Goal: Information Seeking & Learning: Learn about a topic

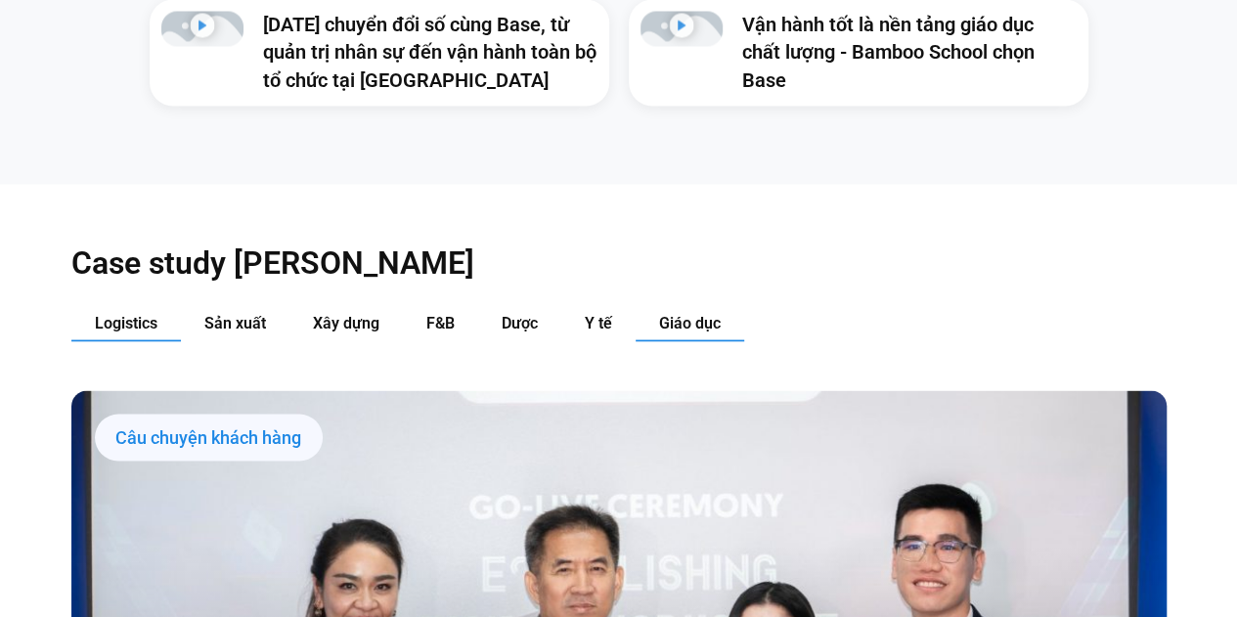
scroll to position [1760, 0]
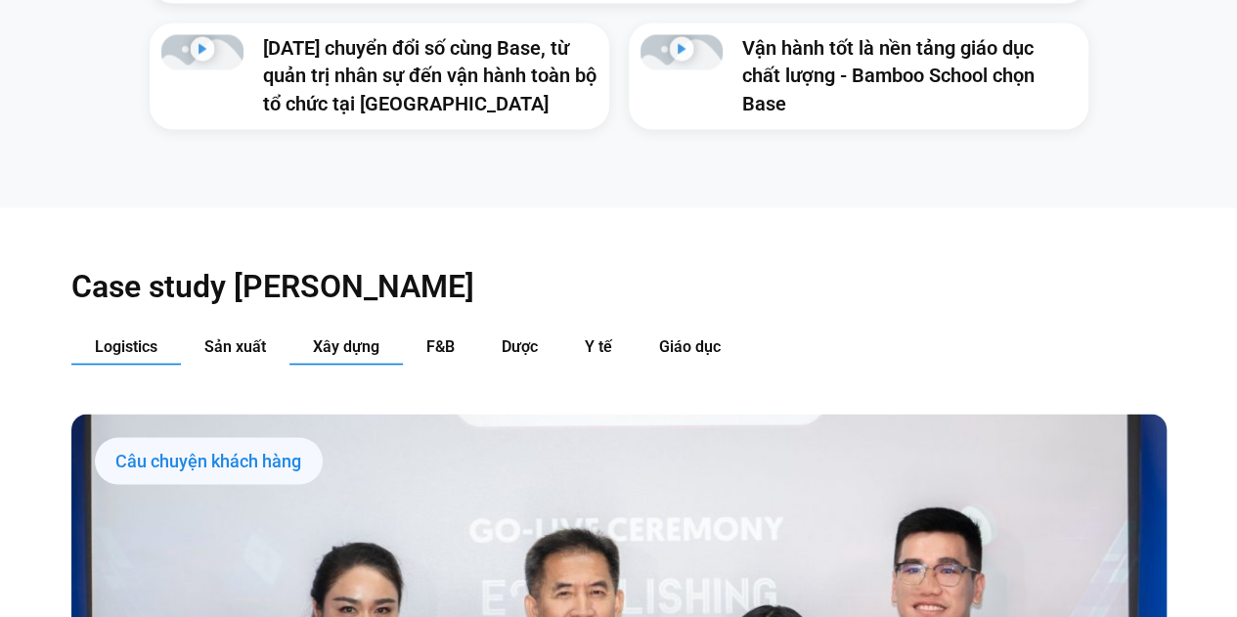
click at [330, 329] on button "Xây dựng" at bounding box center [345, 347] width 113 height 36
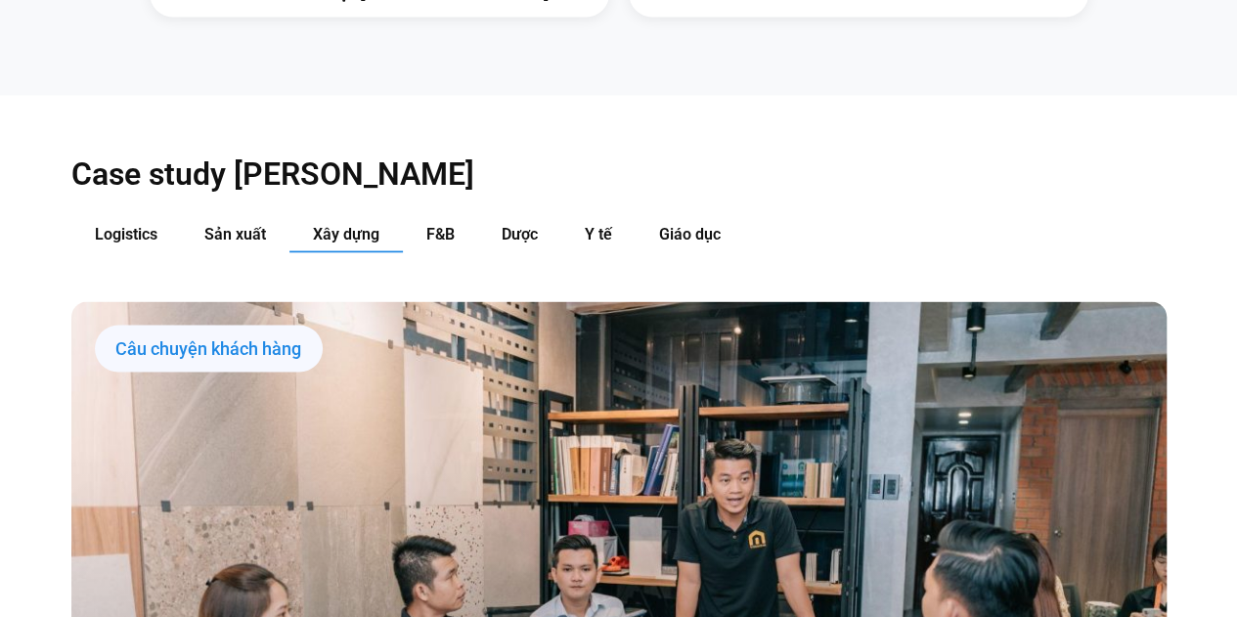
scroll to position [2151, 0]
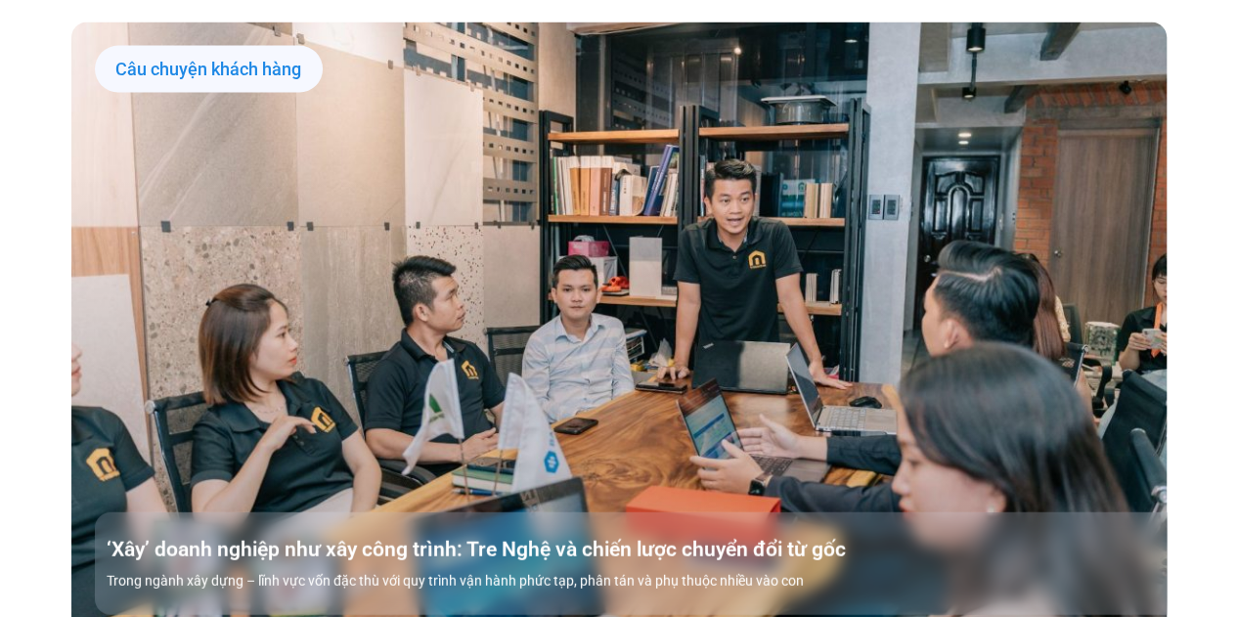
click at [497, 240] on link "Các tab. Mở mục bằng phím Enter hoặc Space, đóng bằng phím Esc và di chuyển bằn…" at bounding box center [618, 330] width 1095 height 616
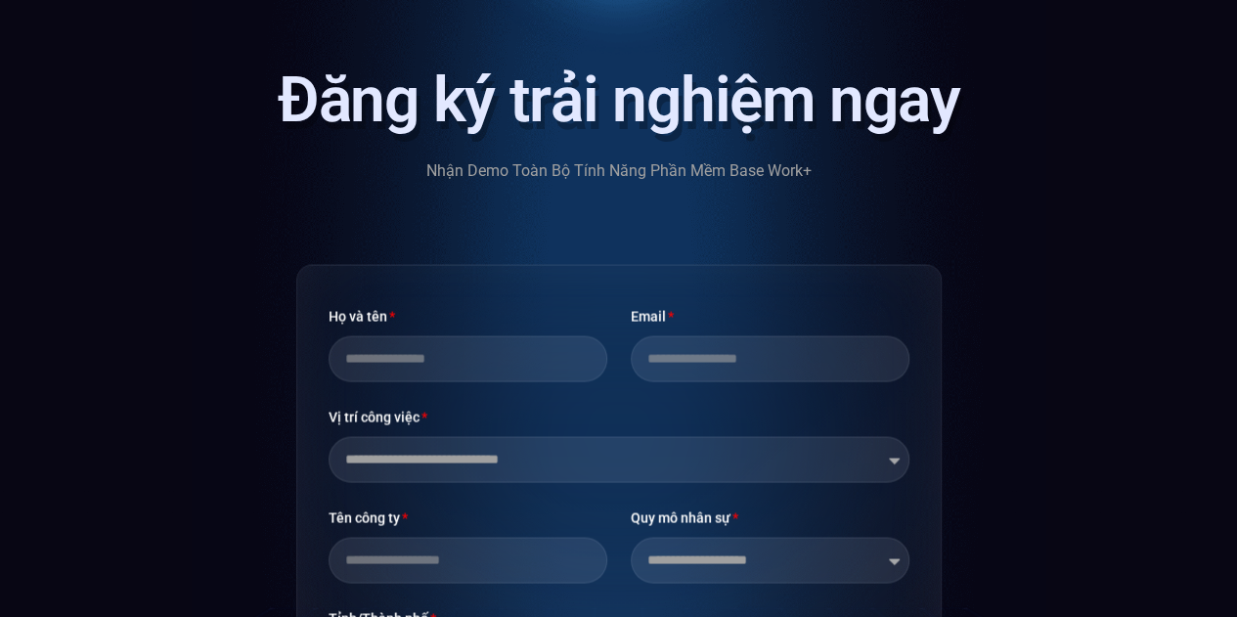
scroll to position [5573, 0]
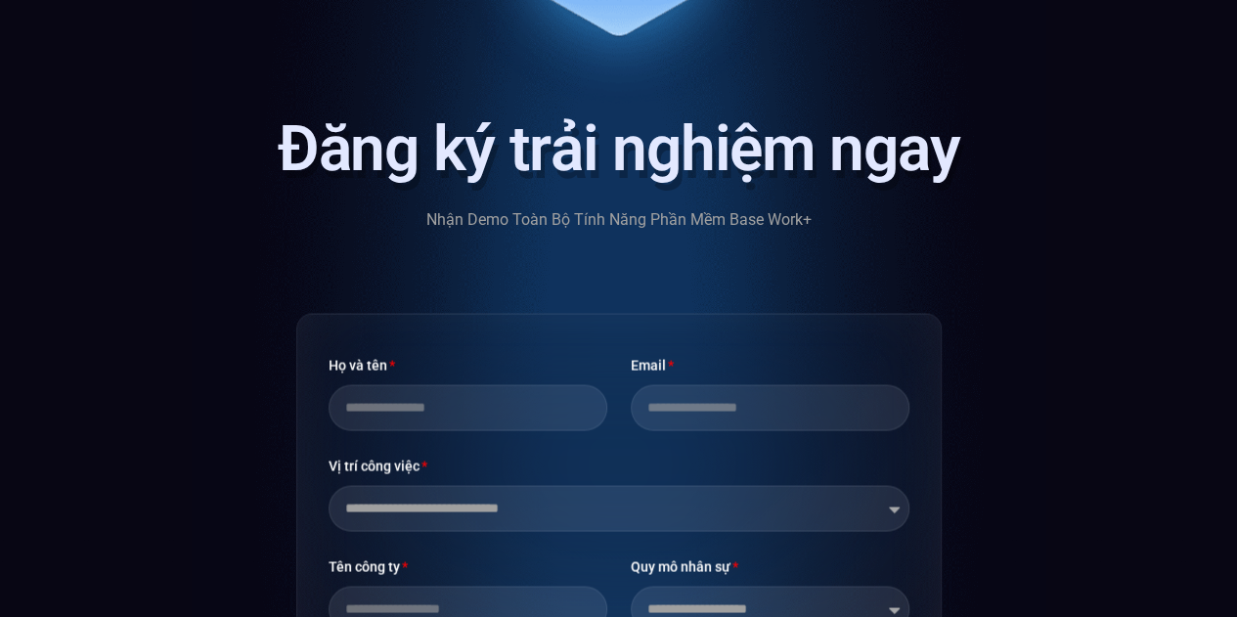
scroll to position [5225, 0]
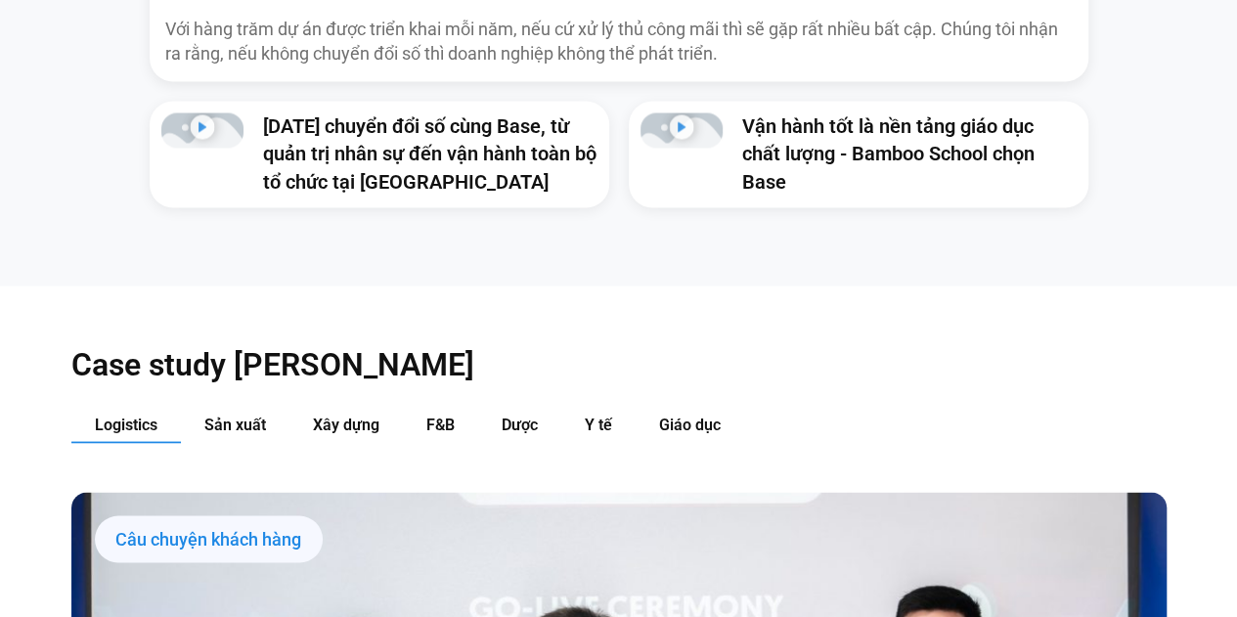
scroll to position [1956, 0]
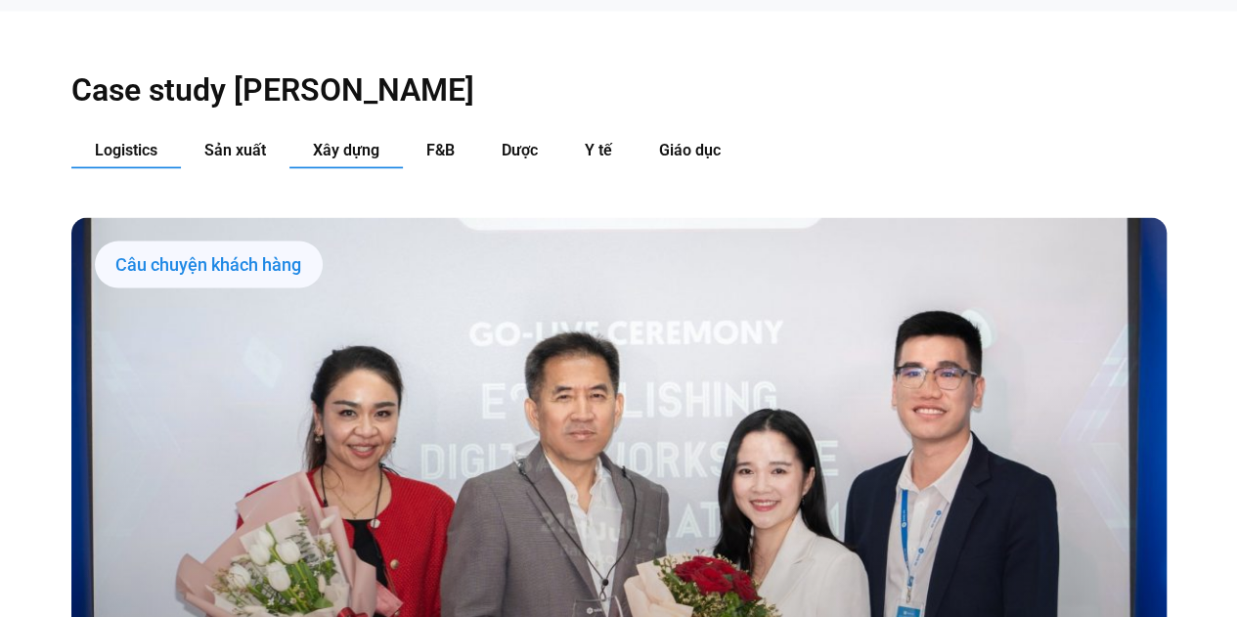
click at [332, 141] on span "Xây dựng" at bounding box center [346, 150] width 66 height 19
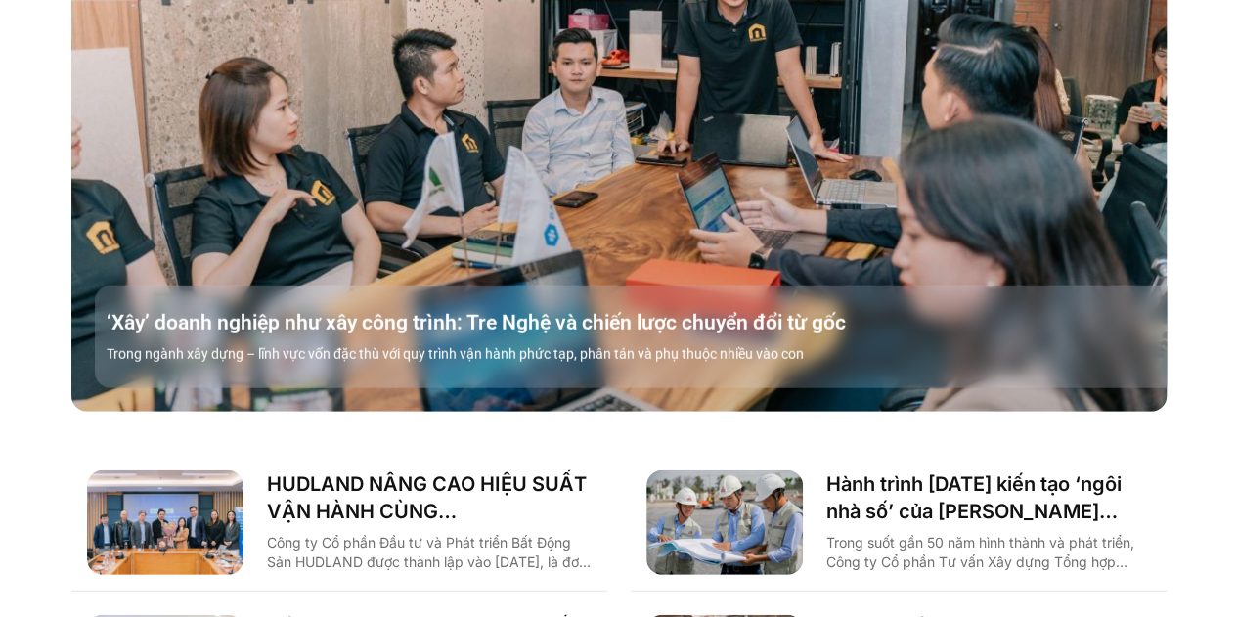
scroll to position [2444, 0]
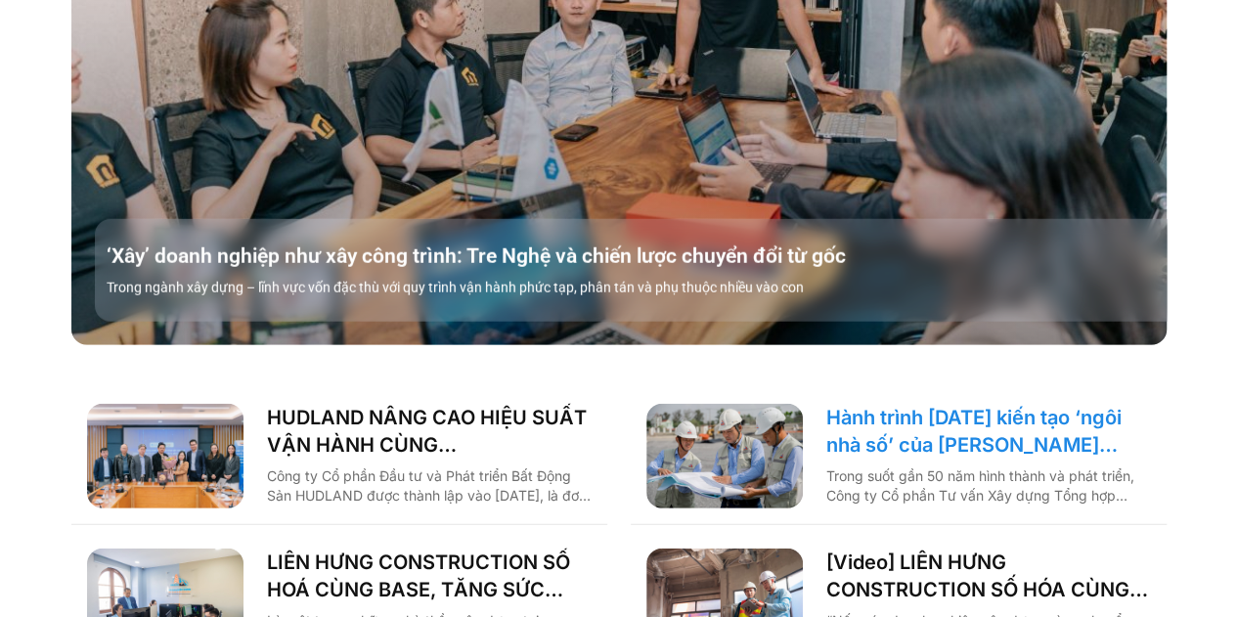
click at [1010, 406] on link "Hành trình [DATE] kiến tạo ‘ngôi nhà số’ của [PERSON_NAME] cùng [DOMAIN_NAME]: …" at bounding box center [988, 431] width 325 height 55
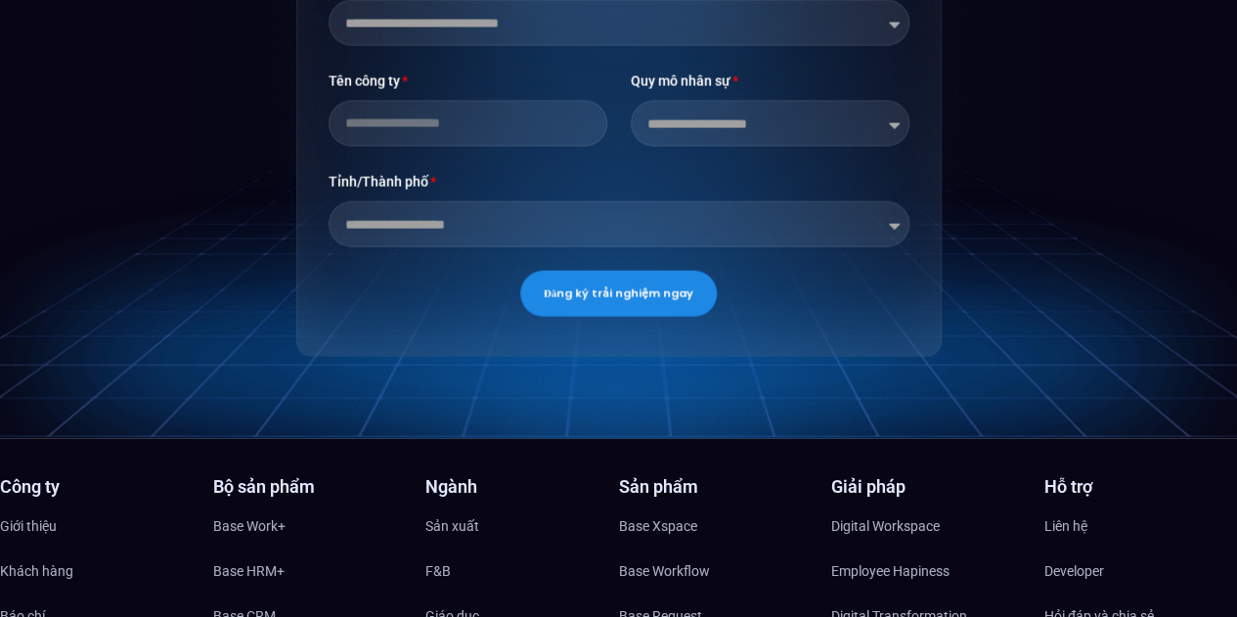
scroll to position [6023, 0]
